Goal: Find specific page/section: Find specific page/section

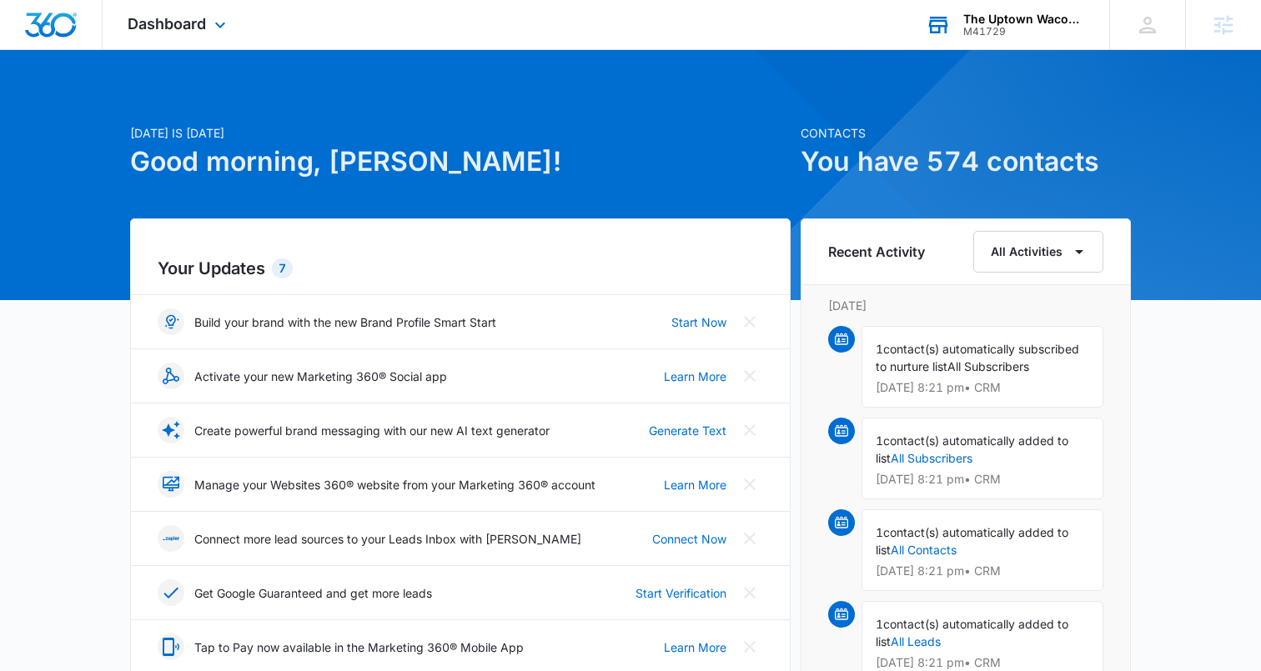
drag, startPoint x: 1003, startPoint y: 25, endPoint x: 1010, endPoint y: 88, distance: 62.9
click at [1003, 26] on div "M41729" at bounding box center [1024, 32] width 122 height 12
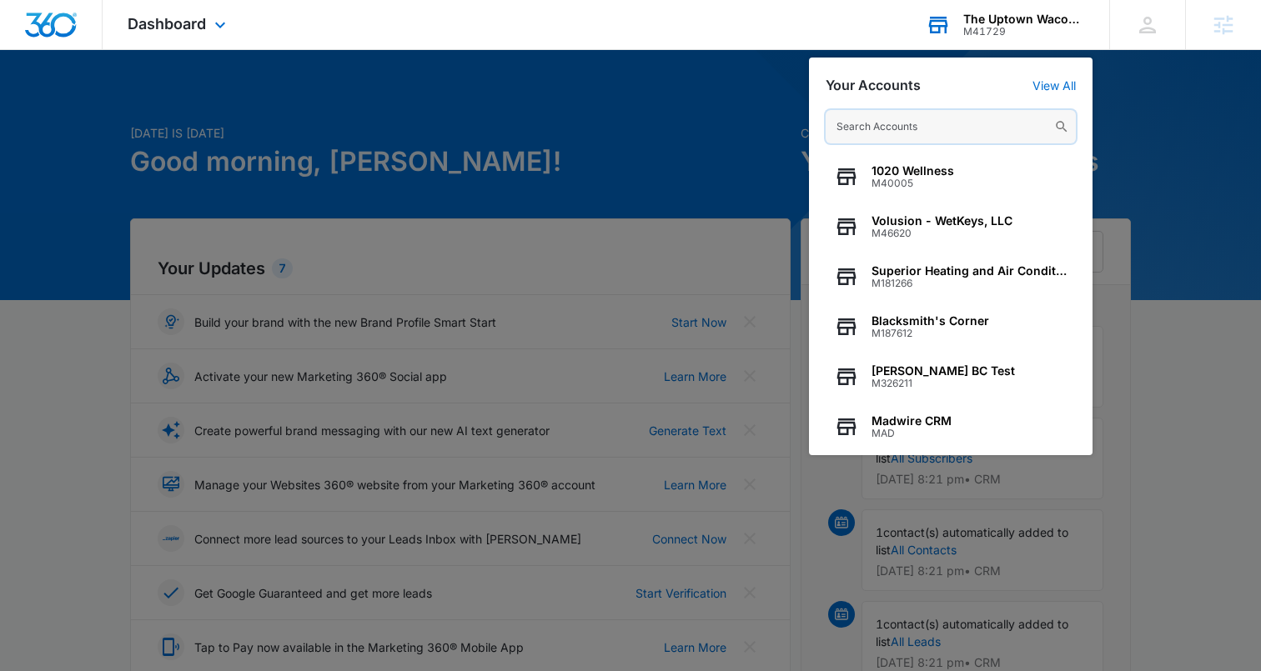
click at [880, 112] on input "text" at bounding box center [950, 126] width 250 height 33
click at [863, 129] on input "text" at bounding box center [950, 126] width 250 height 33
paste input "M178089"
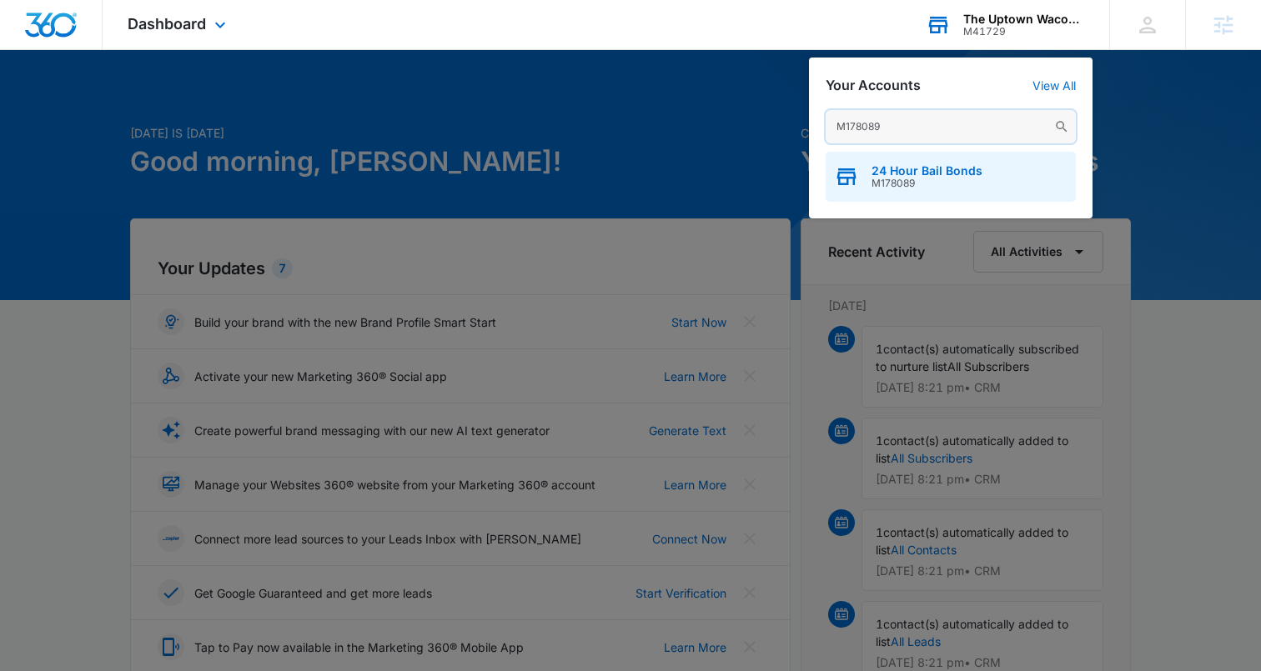
type input "M178089"
click at [889, 175] on span "24 Hour Bail Bonds" at bounding box center [926, 170] width 111 height 13
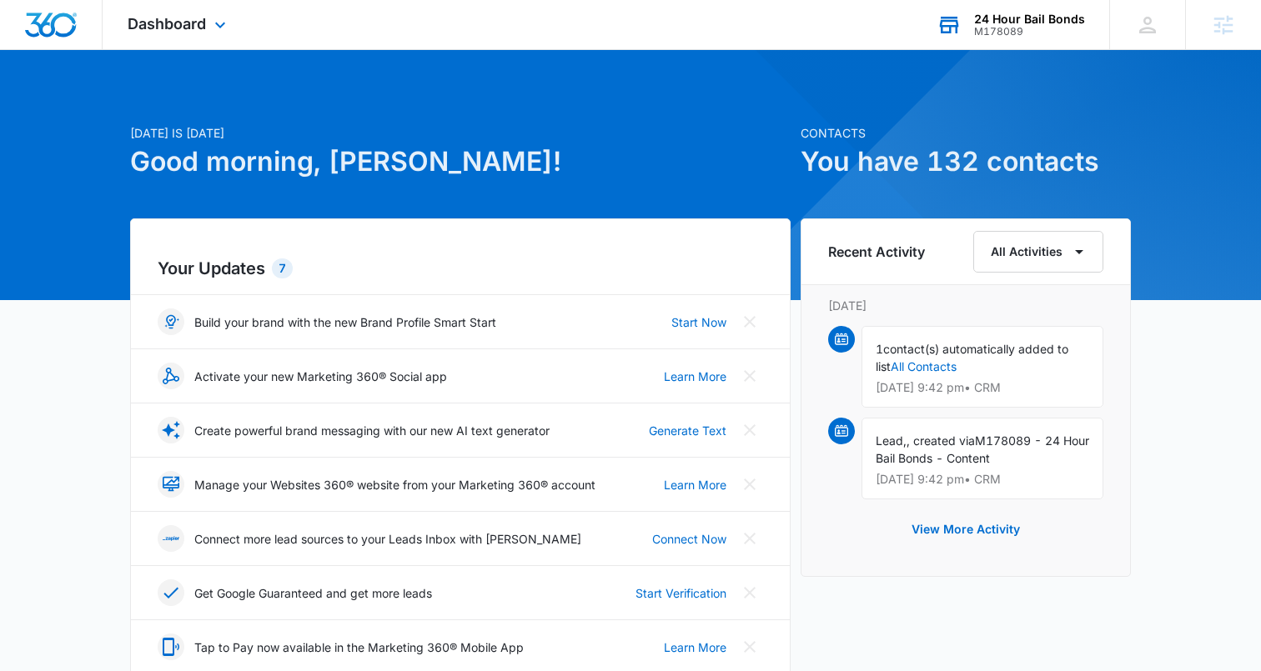
click at [194, 35] on div "Dashboard Apps Reputation Websites Forms CRM Email Social Content Ads Intellige…" at bounding box center [179, 24] width 153 height 49
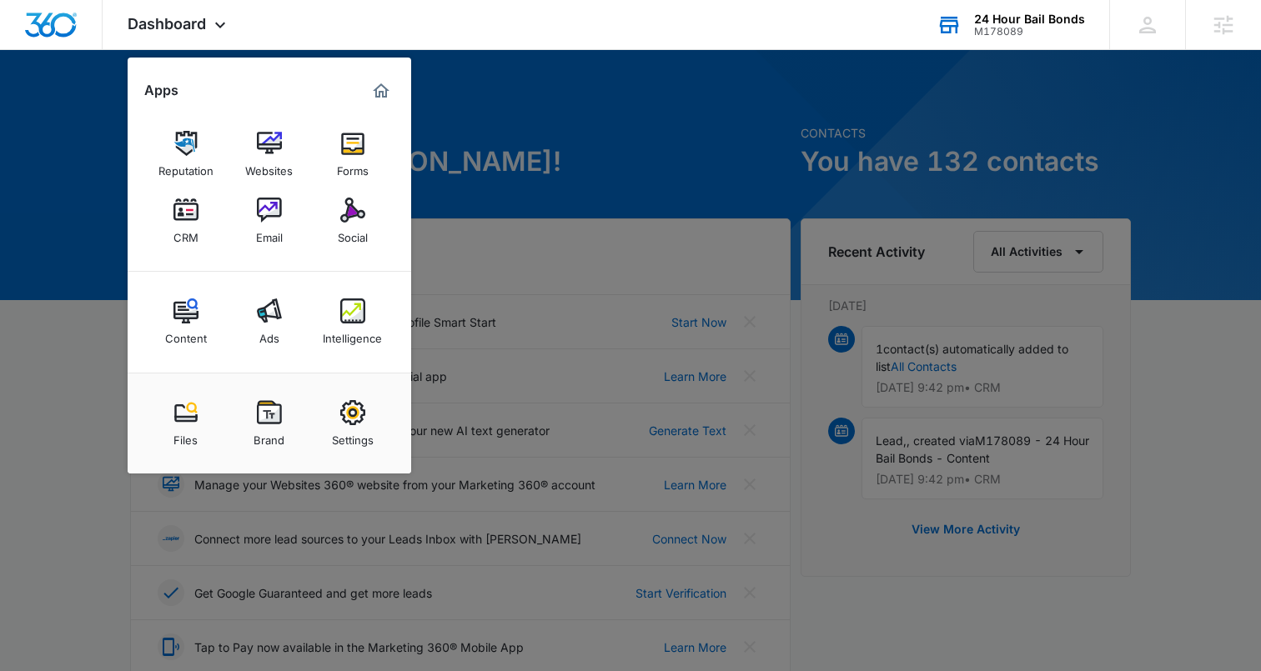
click at [549, 147] on div at bounding box center [630, 335] width 1261 height 671
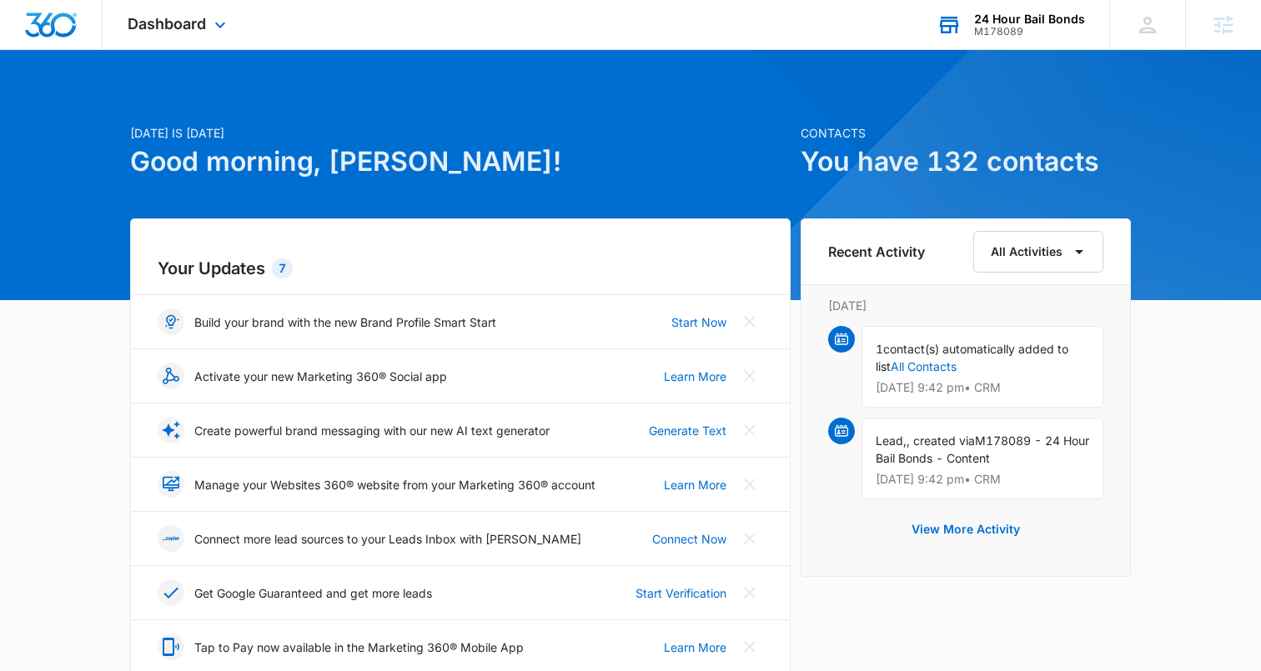
click at [195, 35] on div "Dashboard Apps Reputation Websites Forms CRM Email Social Content Ads Intellige…" at bounding box center [179, 24] width 153 height 49
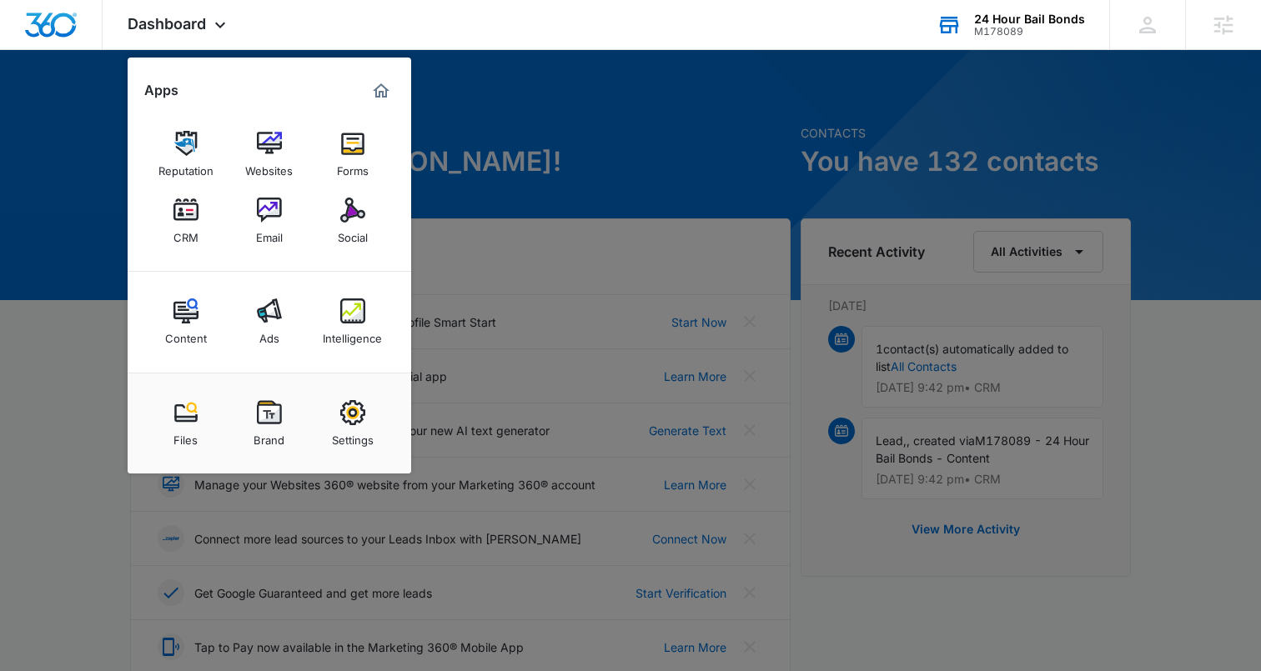
click at [807, 76] on div at bounding box center [630, 335] width 1261 height 671
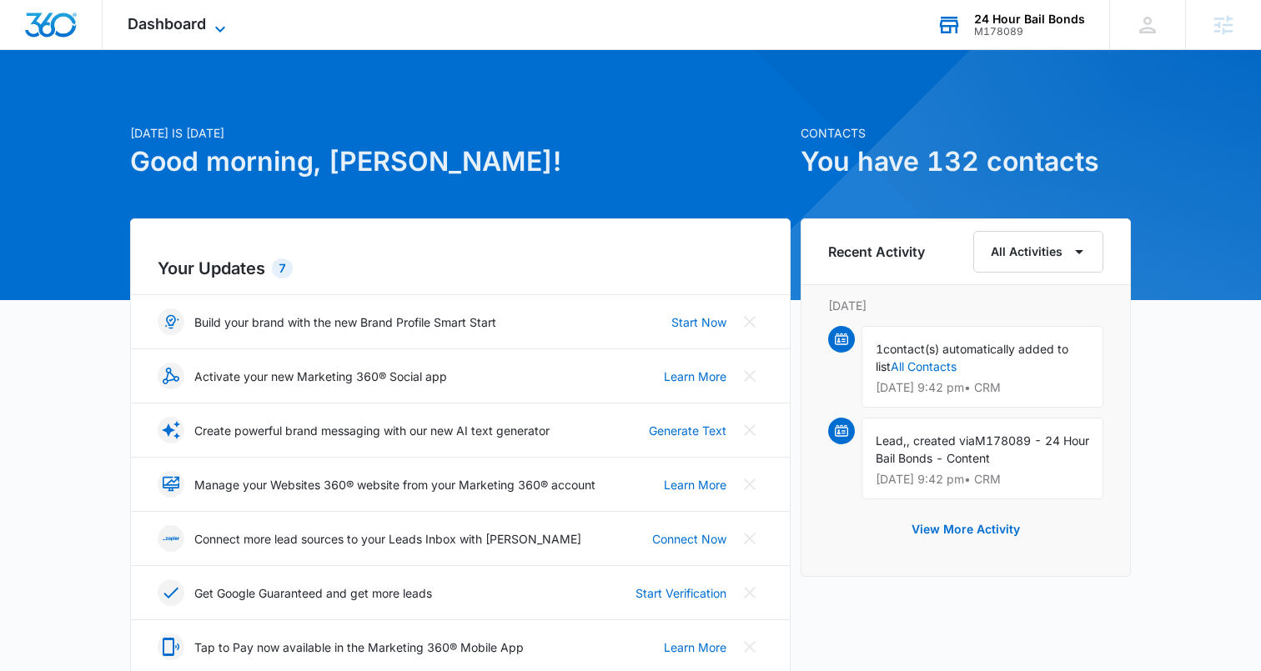
click at [185, 20] on span "Dashboard" at bounding box center [167, 24] width 78 height 18
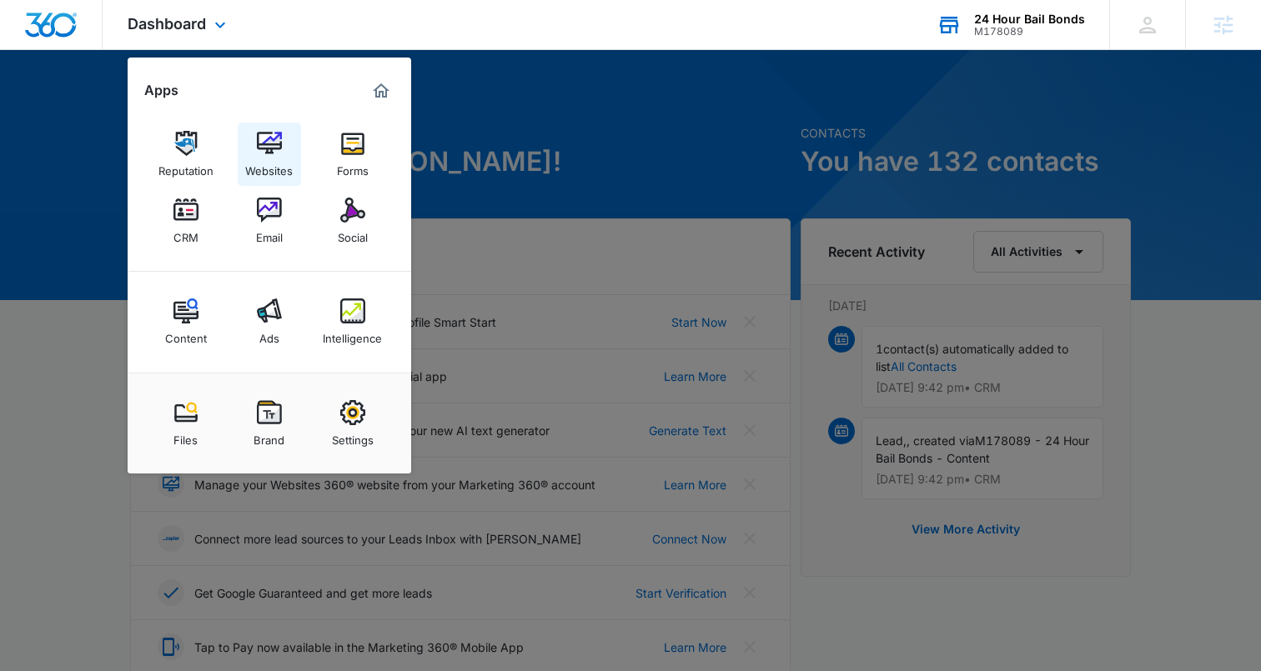
click at [267, 134] on img at bounding box center [269, 143] width 25 height 25
